Goal: Transaction & Acquisition: Download file/media

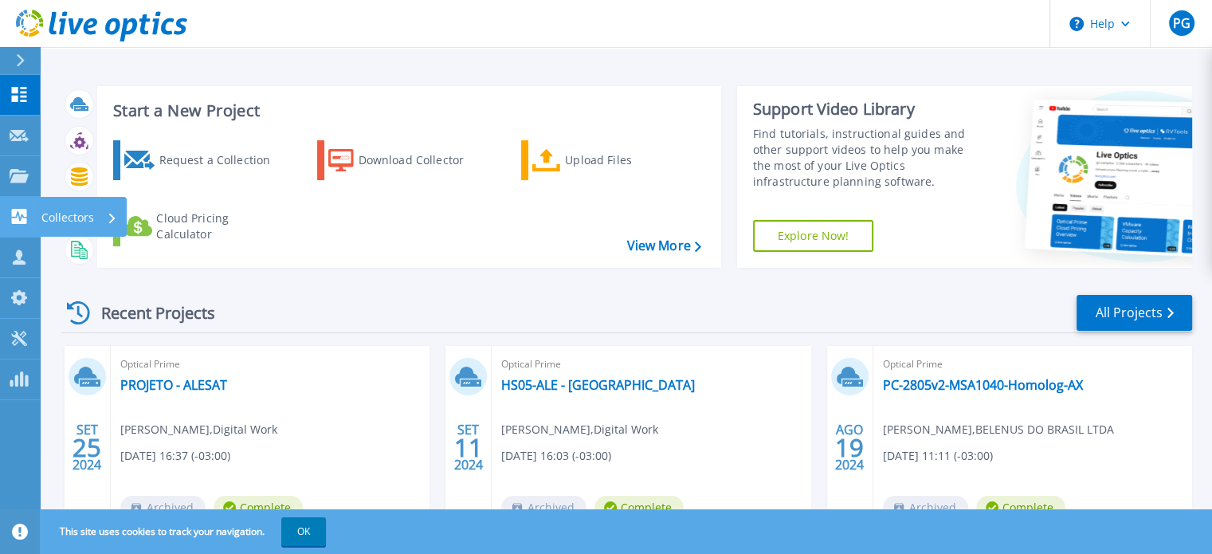
click at [83, 211] on p "Collectors" at bounding box center [67, 217] width 53 height 41
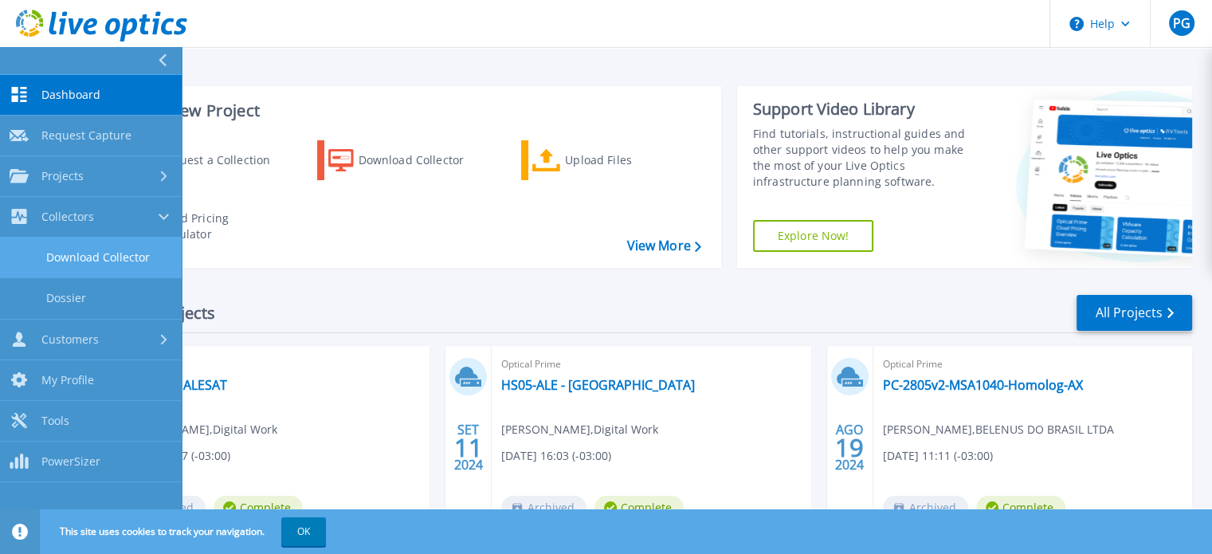
click at [70, 264] on link "Download Collector" at bounding box center [91, 258] width 182 height 41
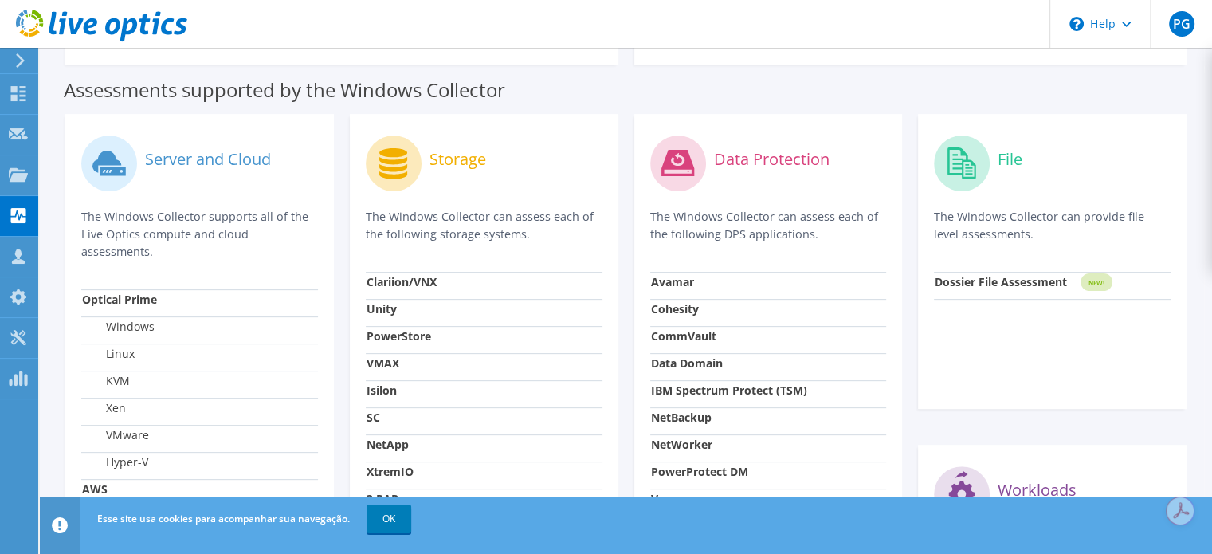
scroll to position [478, 0]
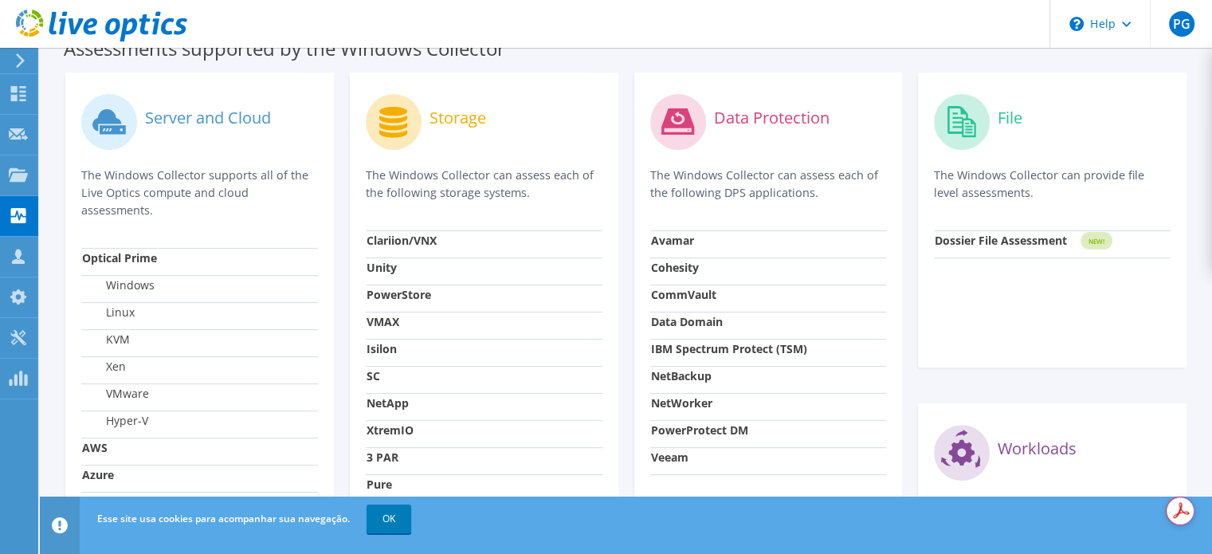
click at [616, 10] on header "PG Parceiro de Canal [PERSON_NAME] [PERSON_NAME][EMAIL_ADDRESS][DOMAIN_NAME] Di…" at bounding box center [606, 24] width 1212 height 48
click at [383, 517] on link "OK" at bounding box center [389, 519] width 45 height 29
